Goal: Task Accomplishment & Management: Use online tool/utility

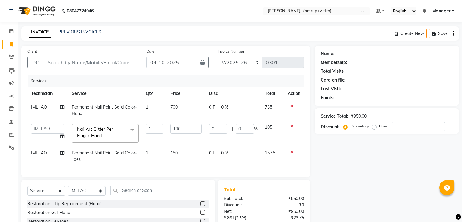
select select "7190"
select select "service"
select select "62339"
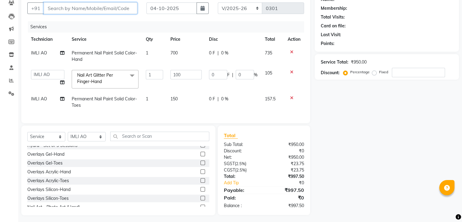
scroll to position [61, 0]
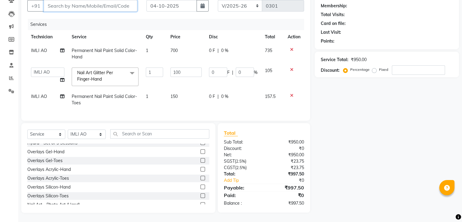
type input "a"
type input "0"
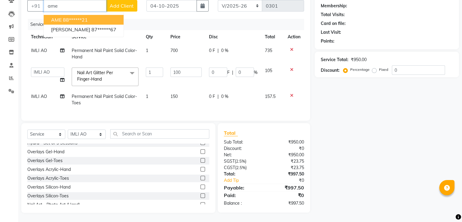
click at [96, 15] on button "AME 88******21" at bounding box center [84, 20] width 80 height 10
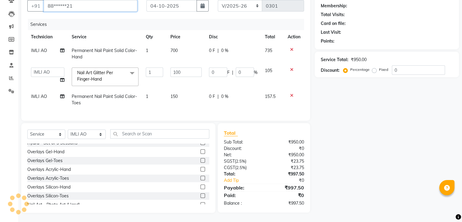
type input "88******21"
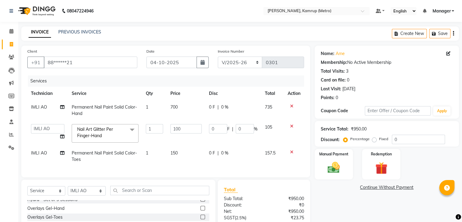
scroll to position [61, 0]
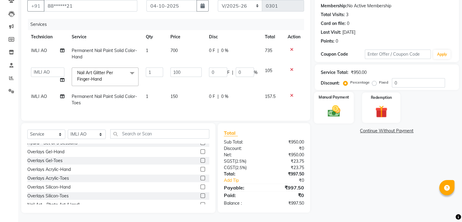
click at [330, 104] on img at bounding box center [334, 111] width 20 height 15
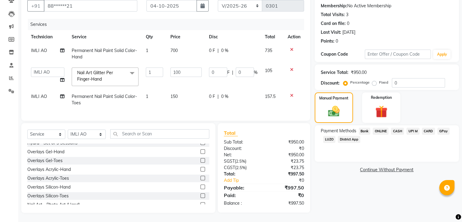
click at [383, 128] on span "ONLINE" at bounding box center [381, 131] width 16 height 7
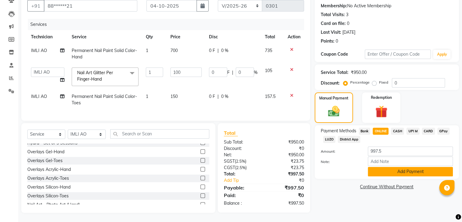
click at [398, 168] on button "Add Payment" at bounding box center [410, 171] width 85 height 9
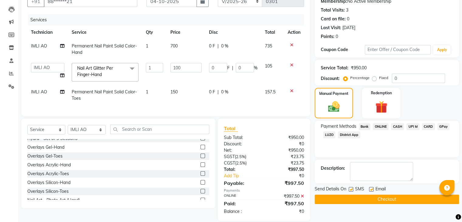
scroll to position [74, 0]
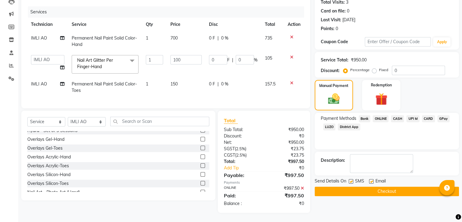
click at [383, 187] on button "Checkout" at bounding box center [387, 191] width 144 height 9
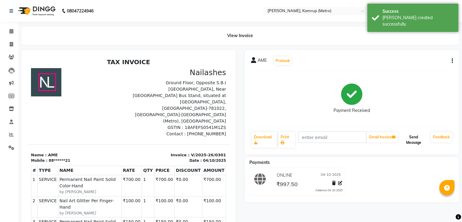
click at [411, 137] on button "Send Message" at bounding box center [413, 140] width 29 height 16
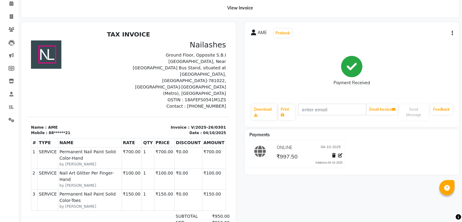
scroll to position [78, 0]
